Goal: Information Seeking & Learning: Find specific page/section

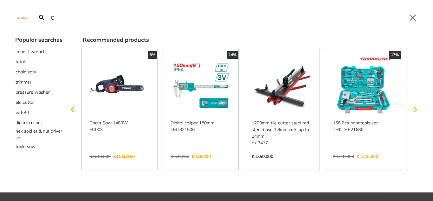
type input "CU"
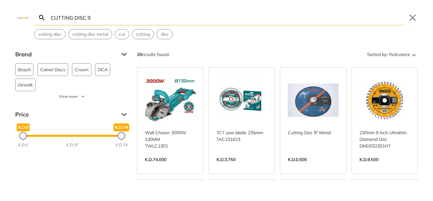
type input "CUTTING DISC 9"
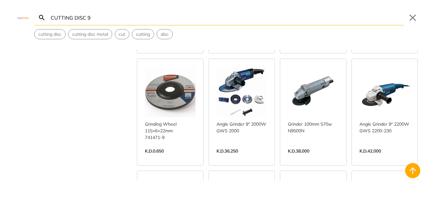
scroll to position [237, 0]
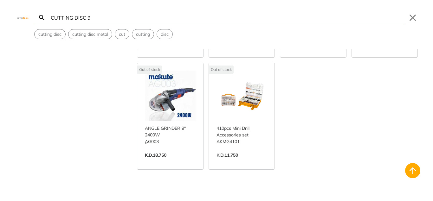
scroll to position [690, 0]
